Goal: Task Accomplishment & Management: Manage account settings

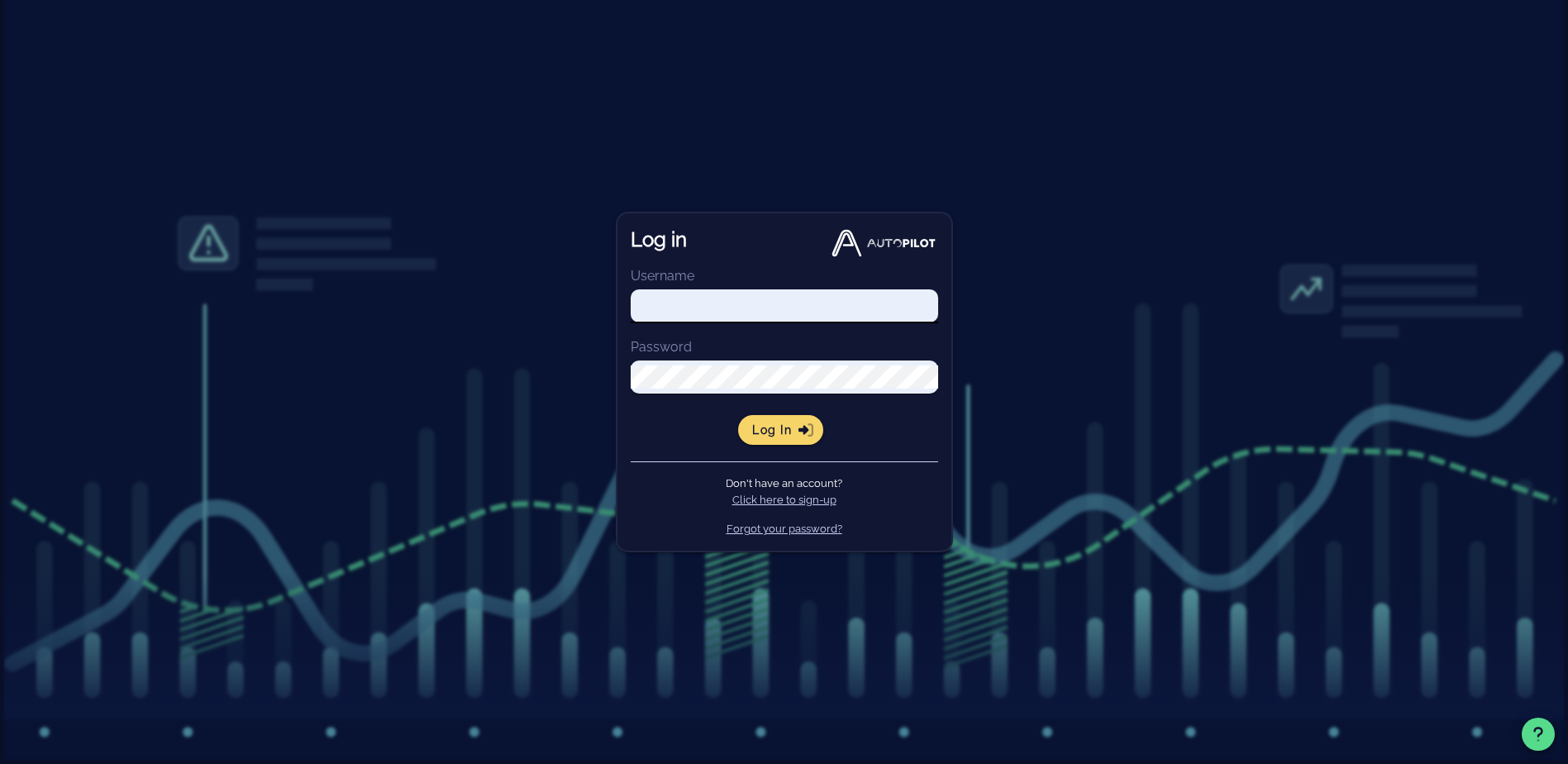
click at [770, 317] on input "Username" at bounding box center [784, 306] width 308 height 23
paste input "[EMAIL_ADDRESS][DOMAIN_NAME]"
type input "[EMAIL_ADDRESS][DOMAIN_NAME]"
click at [1123, 413] on div "Log in Username [EMAIL_ADDRESS][DOMAIN_NAME] Password Log in Don't have an acco…" at bounding box center [784, 382] width 1568 height 764
click at [780, 430] on span "Log in" at bounding box center [781, 429] width 59 height 15
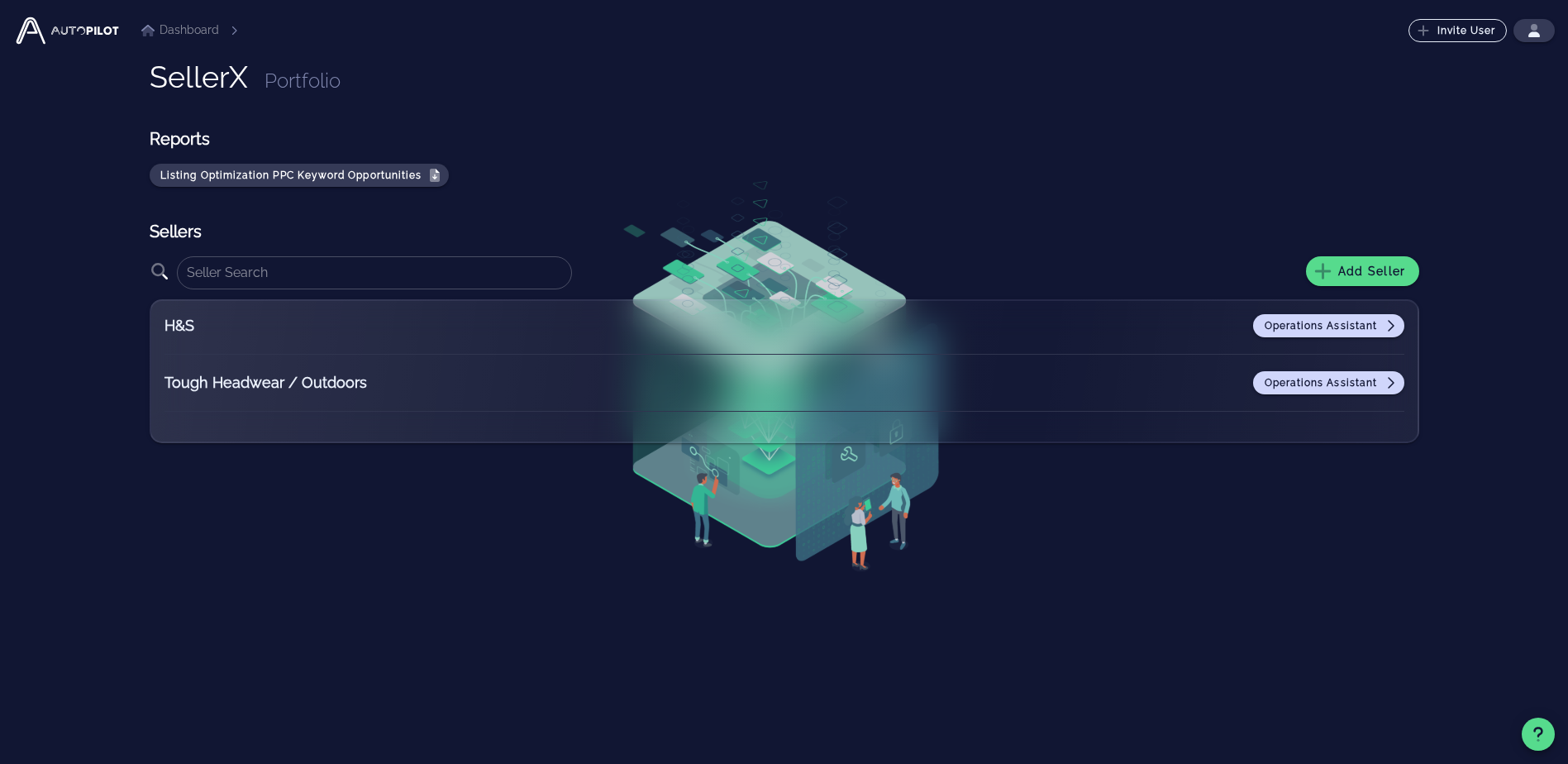
click at [753, 584] on div "SellerX Portfolio Reports Listing Optimization PPC Keyword Opportunities Seller…" at bounding box center [784, 412] width 1270 height 706
click at [911, 509] on div "SellerX Portfolio Reports Listing Optimization PPC Keyword Opportunities Seller…" at bounding box center [784, 412] width 1270 height 706
click at [1402, 385] on link "Operations Assistant" at bounding box center [1328, 382] width 151 height 23
click at [1386, 376] on icon at bounding box center [1390, 382] width 13 height 13
click at [1535, 26] on icon "button" at bounding box center [1535, 27] width 7 height 7
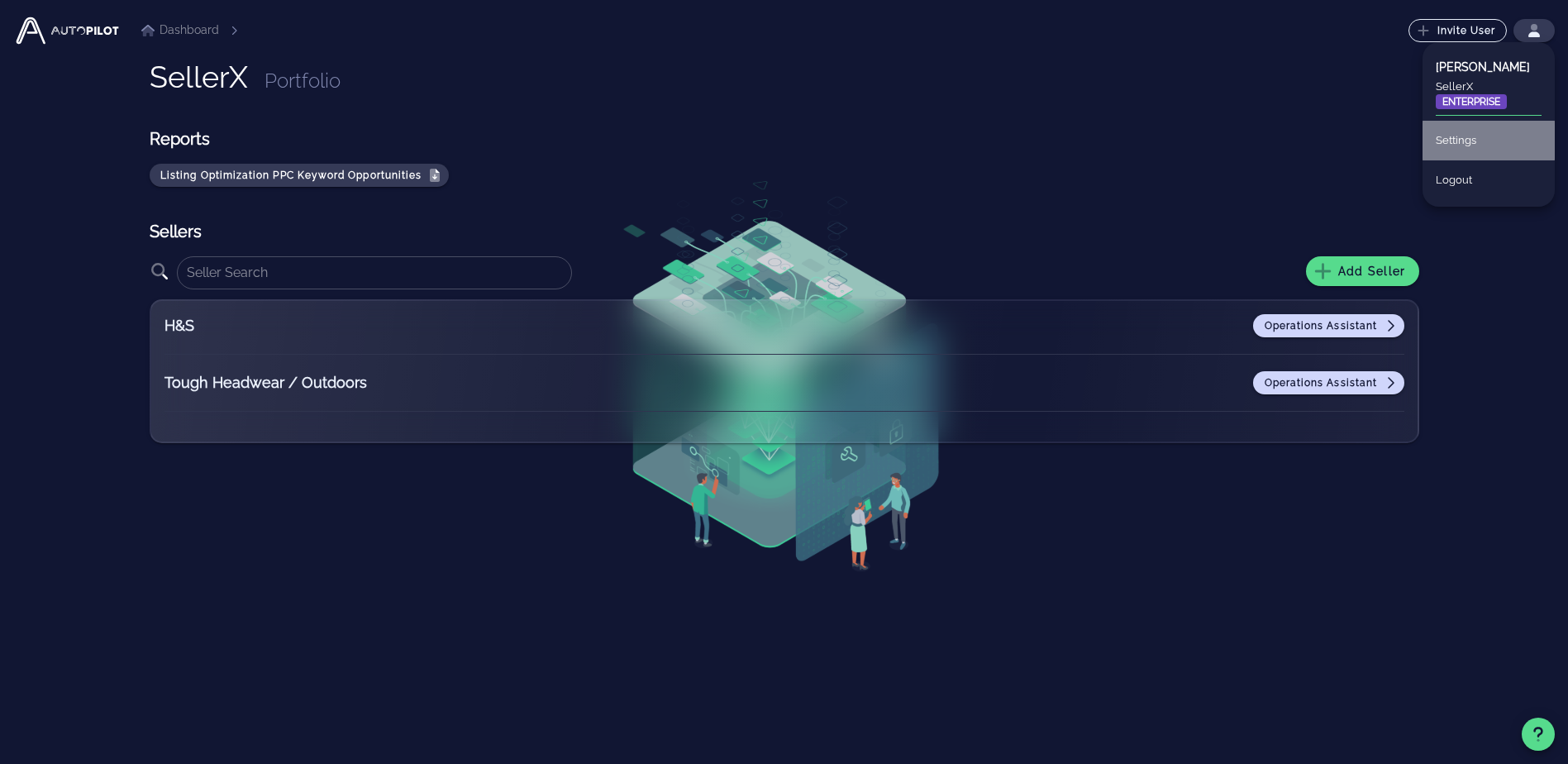
click at [1469, 146] on div "Settings" at bounding box center [1489, 140] width 106 height 36
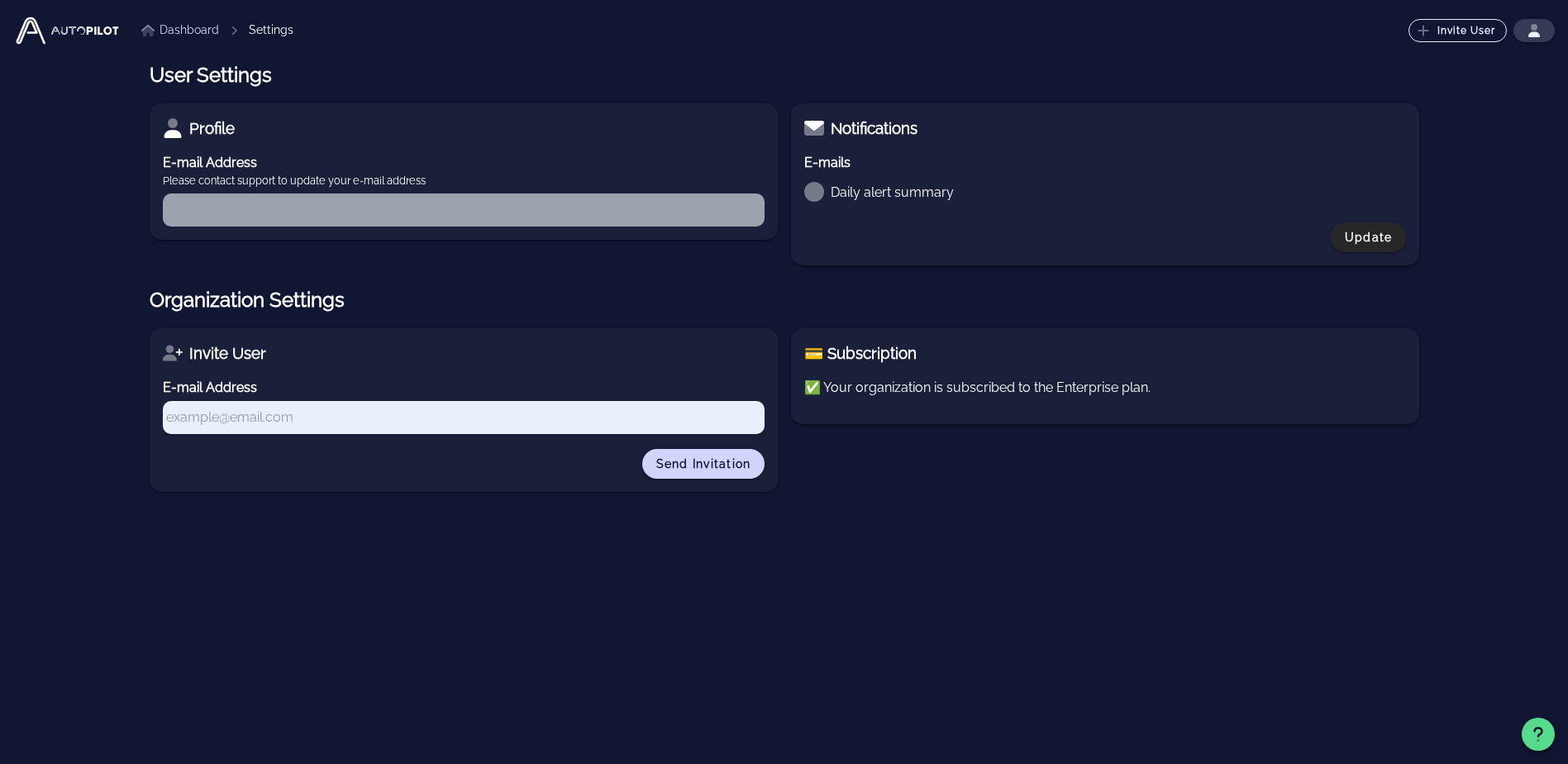
type input "[EMAIL_ADDRESS][DOMAIN_NAME]"
checkbox input "true"
click at [161, 28] on link "Dashboard" at bounding box center [180, 30] width 78 height 18
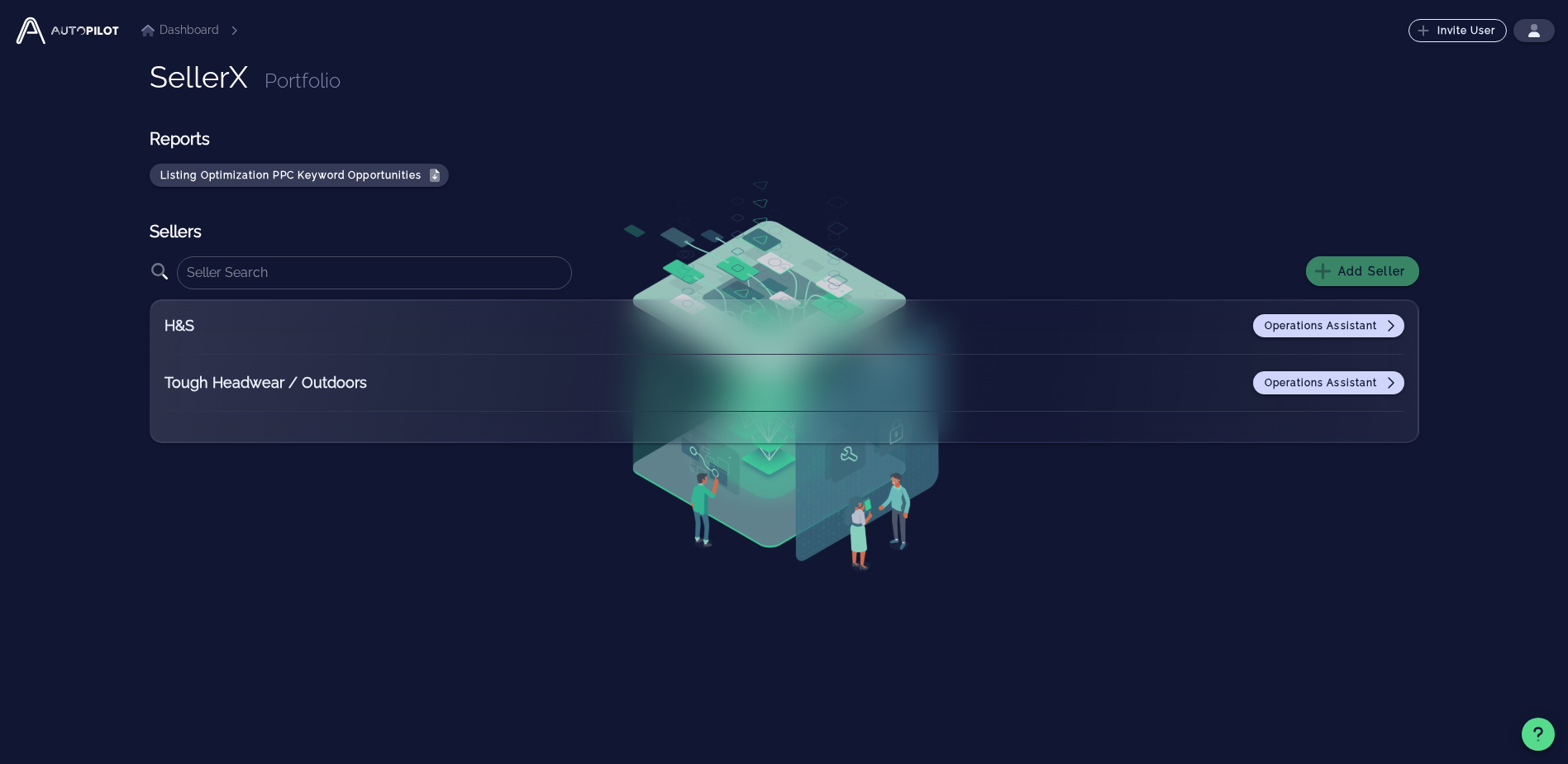
click at [1334, 262] on button "Add Seller" at bounding box center [1363, 271] width 114 height 30
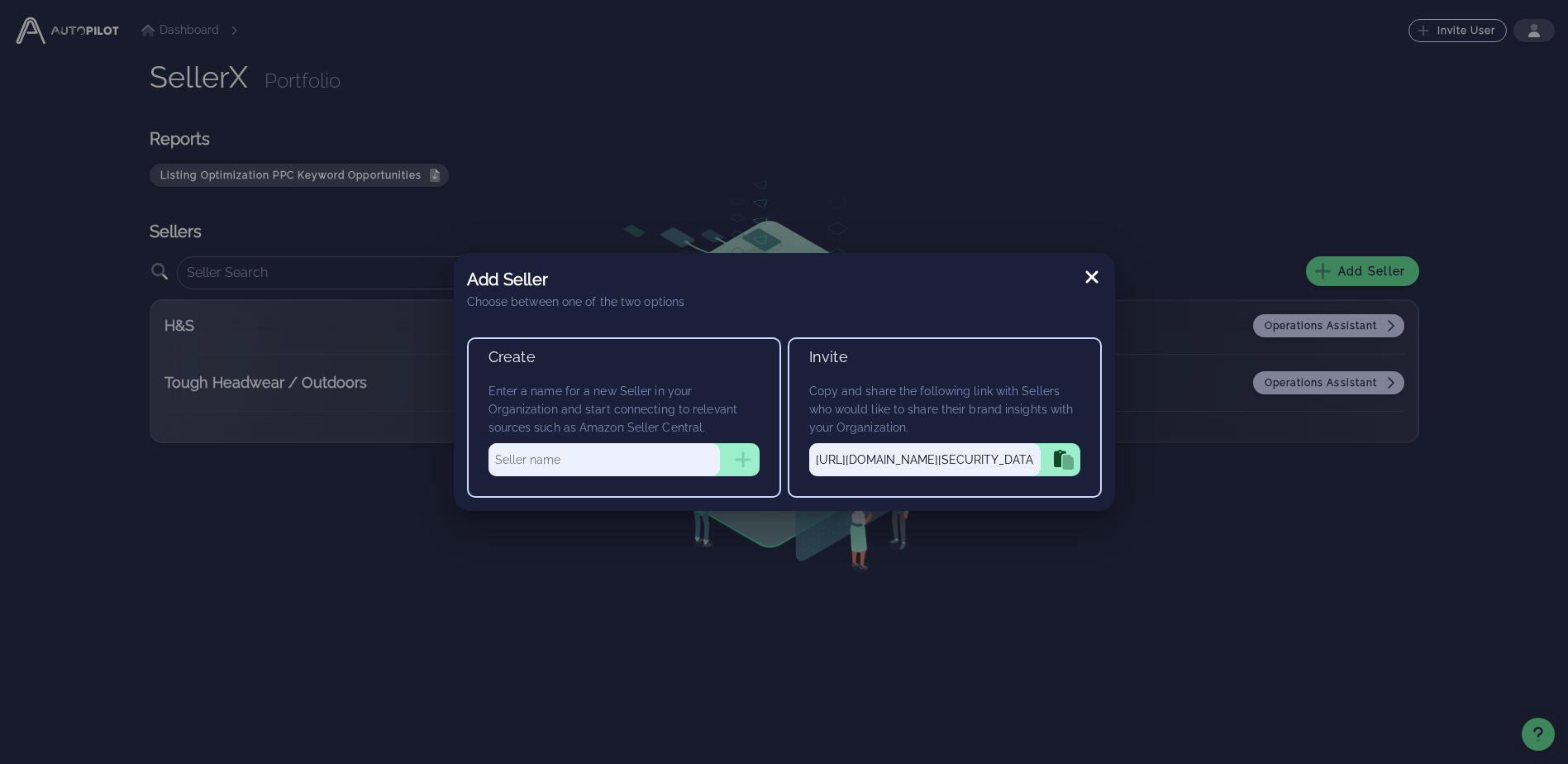
click at [633, 444] on input "text" at bounding box center [604, 460] width 232 height 33
click at [1101, 276] on icon at bounding box center [1092, 277] width 20 height 20
